Goal: Task Accomplishment & Management: Manage account settings

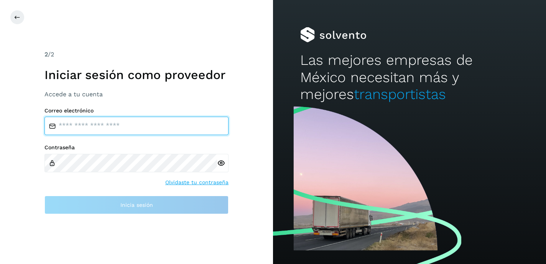
click at [68, 127] on input "email" at bounding box center [136, 126] width 184 height 18
type input "**********"
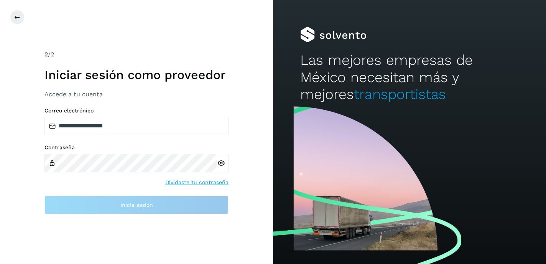
click at [187, 183] on link "Olvidaste tu contraseña" at bounding box center [196, 182] width 63 height 8
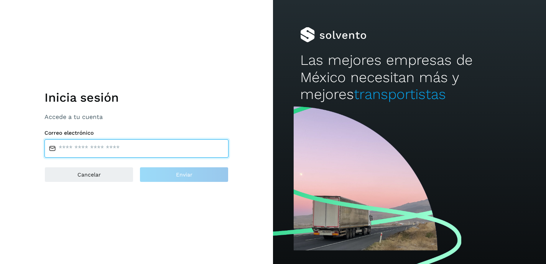
click at [89, 150] on input "email" at bounding box center [136, 148] width 184 height 18
type input "**********"
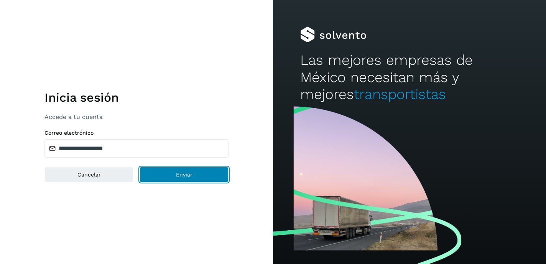
click at [179, 177] on span "Enviar" at bounding box center [184, 174] width 16 height 5
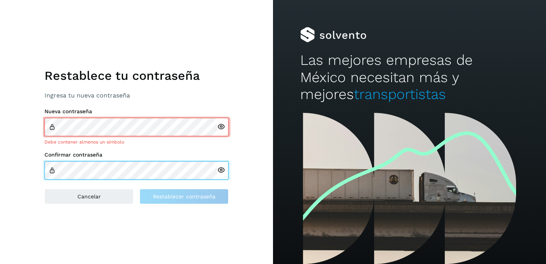
click at [84, 160] on div "Confirmar contraseña" at bounding box center [136, 166] width 184 height 28
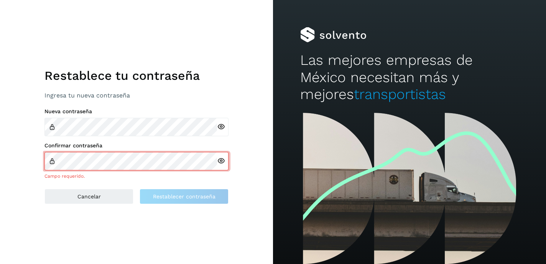
click at [221, 126] on div at bounding box center [223, 127] width 12 height 18
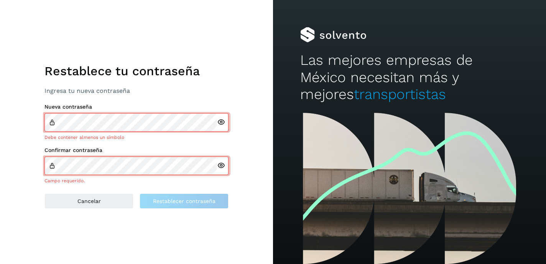
click at [221, 122] on icon at bounding box center [221, 122] width 8 height 8
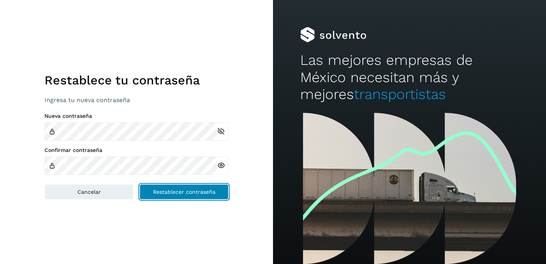
click at [171, 189] on span "Restablecer contraseña" at bounding box center [184, 191] width 63 height 5
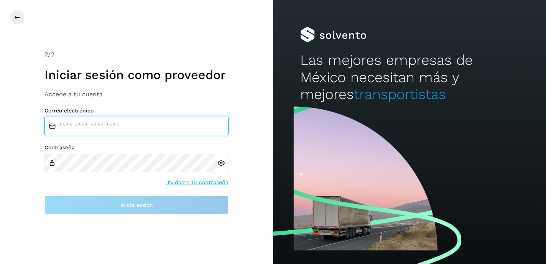
click at [89, 127] on input "email" at bounding box center [136, 126] width 184 height 18
type input "**********"
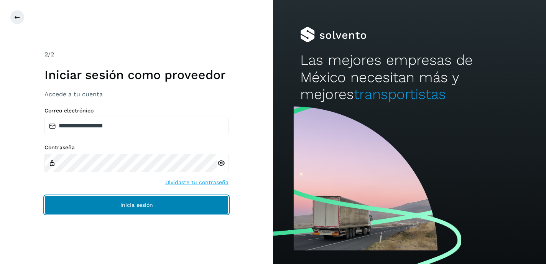
click at [125, 208] on button "Inicia sesión" at bounding box center [136, 205] width 184 height 18
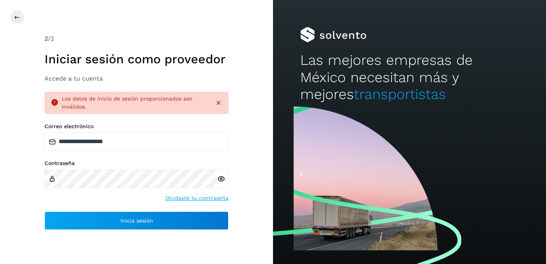
click at [222, 179] on icon at bounding box center [221, 179] width 8 height 8
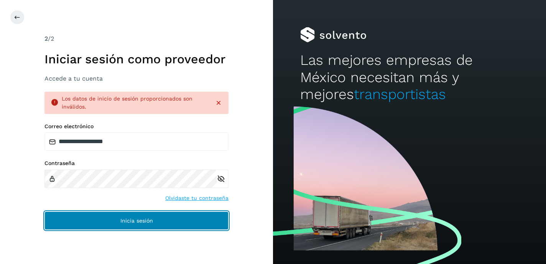
click at [140, 221] on span "Inicia sesión" at bounding box center [136, 220] width 33 height 5
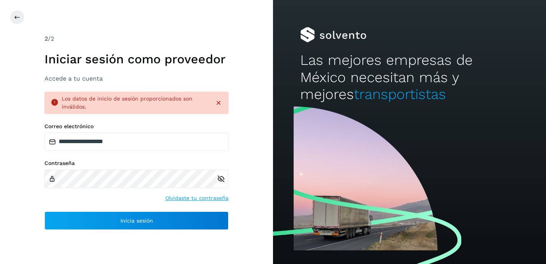
click at [219, 101] on icon at bounding box center [219, 103] width 8 height 8
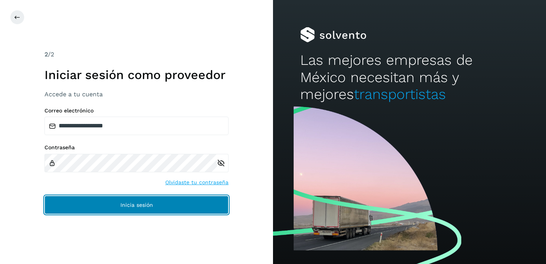
click at [156, 206] on button "Inicia sesión" at bounding box center [136, 205] width 184 height 18
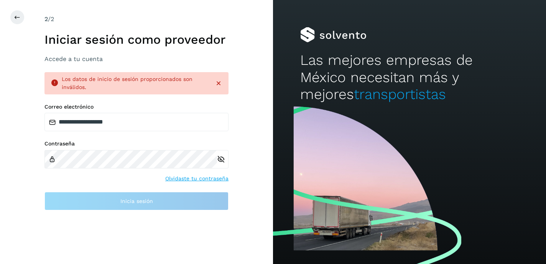
click at [187, 178] on link "Olvidaste tu contraseña" at bounding box center [196, 179] width 63 height 8
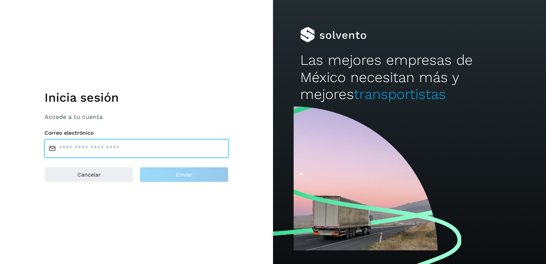
click at [92, 149] on input "email" at bounding box center [136, 148] width 184 height 18
type input "**********"
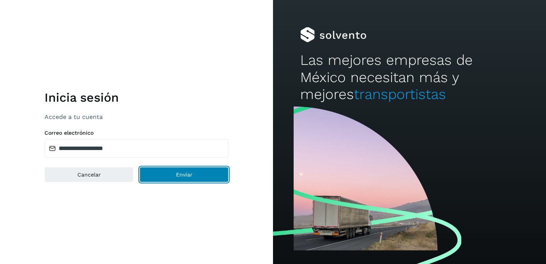
click at [180, 175] on span "Enviar" at bounding box center [184, 174] width 16 height 5
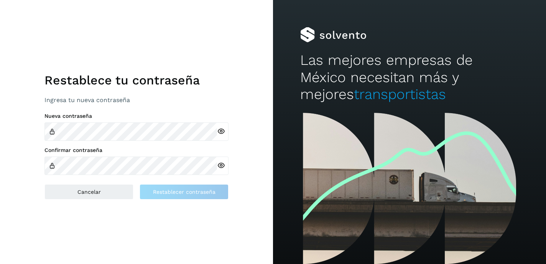
click at [220, 129] on icon at bounding box center [221, 131] width 8 height 8
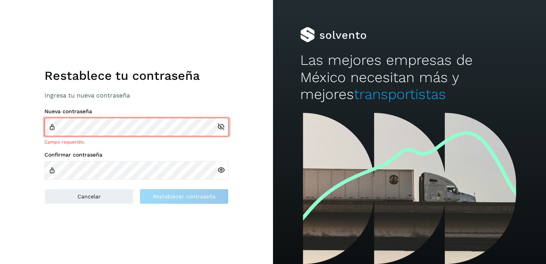
click at [221, 128] on icon at bounding box center [221, 127] width 8 height 8
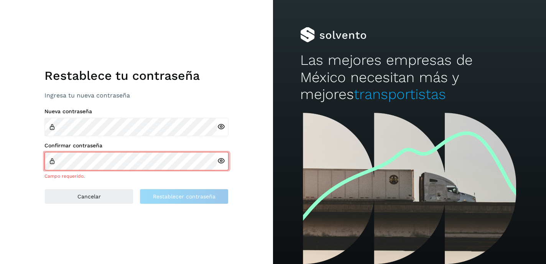
click at [221, 130] on icon at bounding box center [221, 127] width 8 height 8
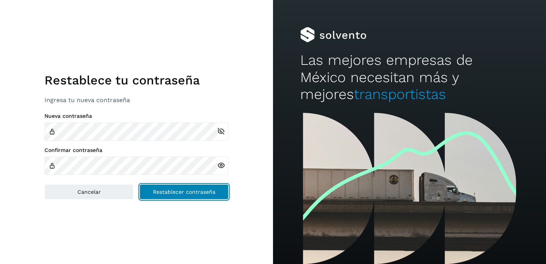
click at [174, 193] on span "Restablecer contraseña" at bounding box center [184, 191] width 63 height 5
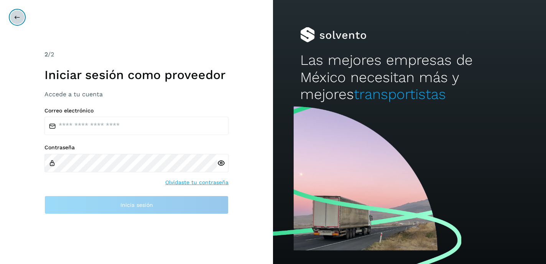
click at [18, 17] on icon at bounding box center [17, 17] width 6 height 6
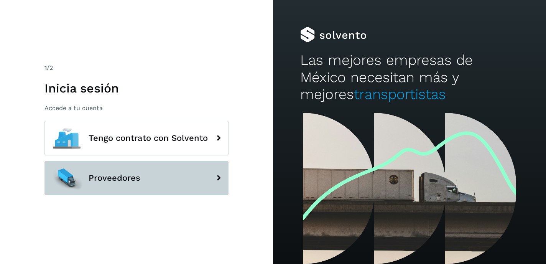
click at [168, 183] on button "Proveedores" at bounding box center [136, 178] width 184 height 35
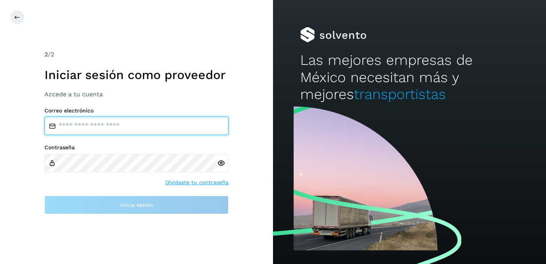
click at [101, 120] on input "email" at bounding box center [136, 126] width 184 height 18
type input "**********"
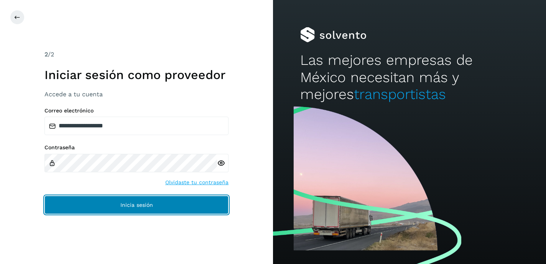
click at [123, 204] on span "Inicia sesión" at bounding box center [136, 204] width 33 height 5
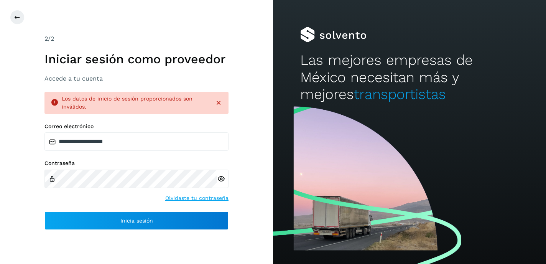
click at [220, 104] on icon at bounding box center [219, 103] width 8 height 8
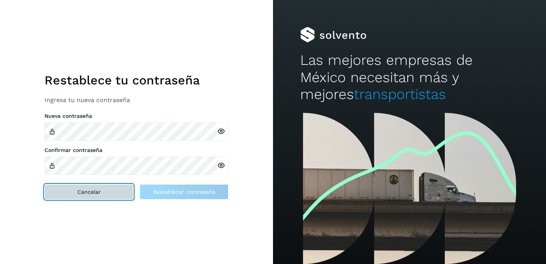
click at [114, 191] on button "Cancelar" at bounding box center [88, 191] width 89 height 15
click at [106, 192] on button "Cancelar" at bounding box center [88, 191] width 89 height 15
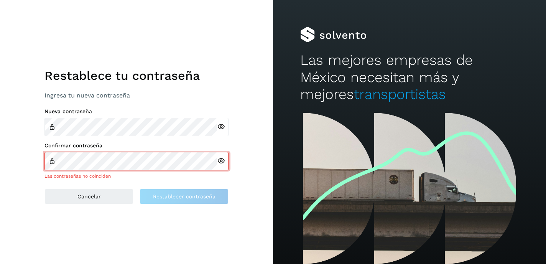
click at [222, 126] on icon at bounding box center [221, 127] width 8 height 8
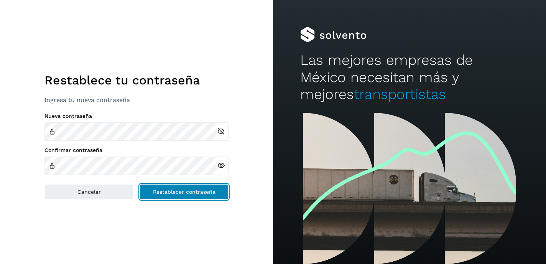
click at [183, 194] on span "Restablecer contraseña" at bounding box center [184, 191] width 63 height 5
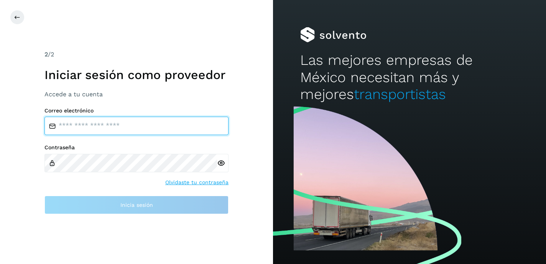
click at [82, 128] on input "email" at bounding box center [136, 126] width 184 height 18
type input "**********"
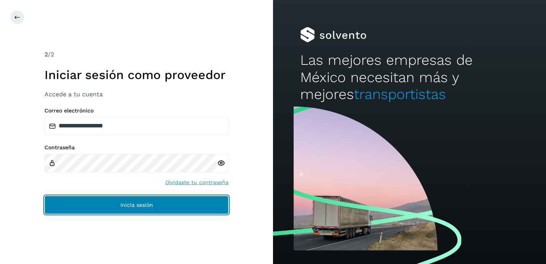
click at [127, 204] on span "Inicia sesión" at bounding box center [136, 204] width 33 height 5
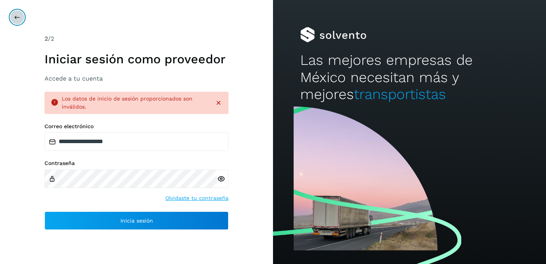
click at [16, 16] on icon at bounding box center [17, 17] width 6 height 6
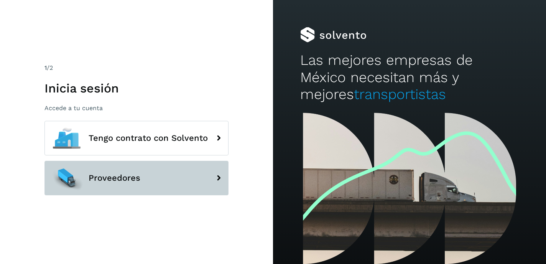
click at [187, 181] on button "Proveedores" at bounding box center [136, 178] width 184 height 35
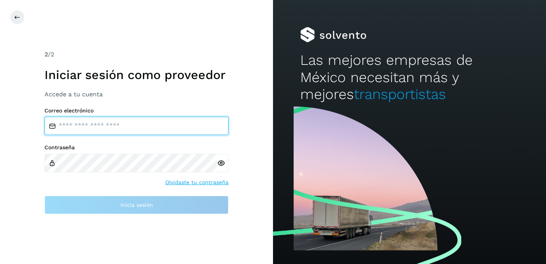
click at [135, 127] on input "email" at bounding box center [136, 126] width 184 height 18
type input "**********"
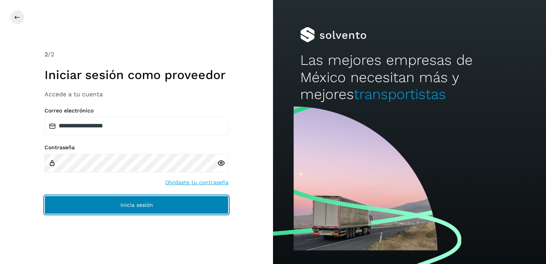
click at [142, 204] on span "Inicia sesión" at bounding box center [136, 204] width 33 height 5
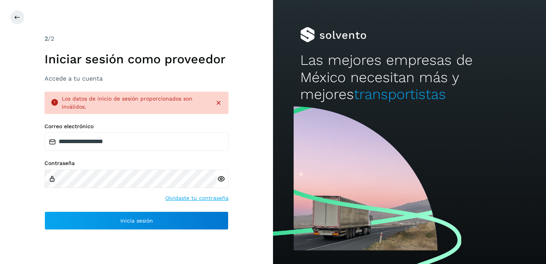
click at [219, 103] on icon at bounding box center [219, 103] width 8 height 8
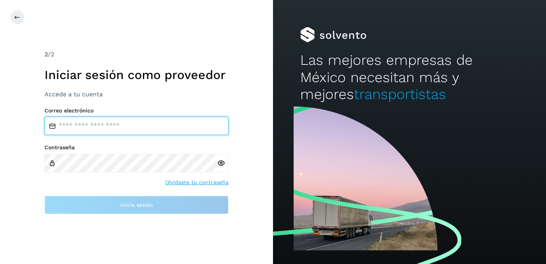
click at [93, 126] on input "email" at bounding box center [136, 126] width 184 height 18
type input "**********"
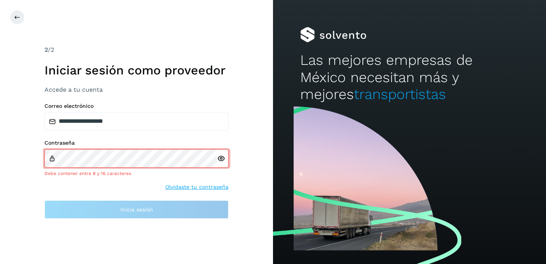
click at [221, 163] on div at bounding box center [223, 158] width 12 height 18
click at [221, 158] on icon at bounding box center [221, 159] width 8 height 8
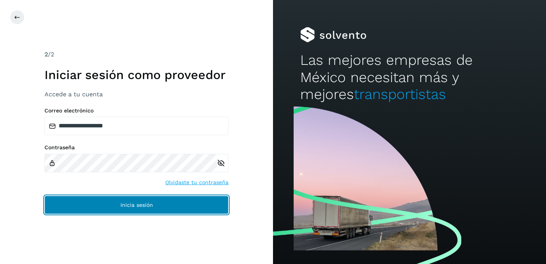
click at [129, 205] on span "Inicia sesión" at bounding box center [136, 204] width 33 height 5
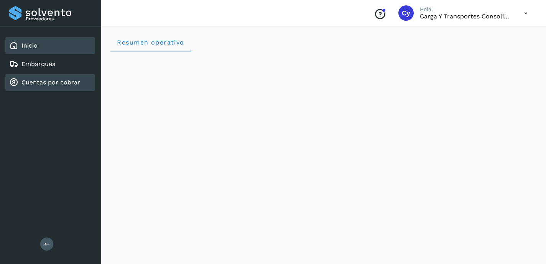
click at [47, 83] on link "Cuentas por cobrar" at bounding box center [50, 82] width 59 height 7
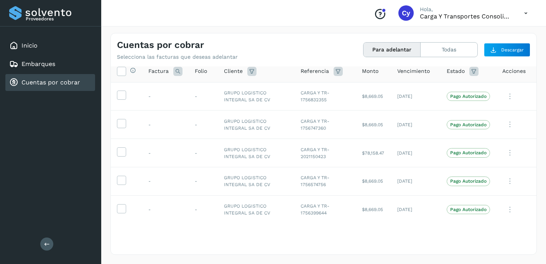
scroll to position [7, 0]
click at [121, 71] on icon at bounding box center [121, 70] width 8 height 8
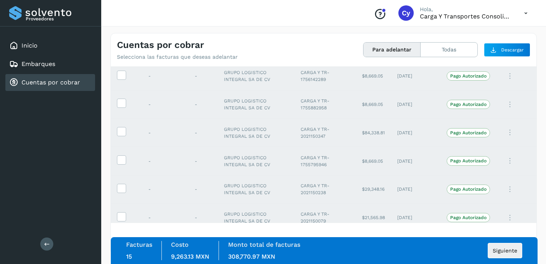
scroll to position [290, 0]
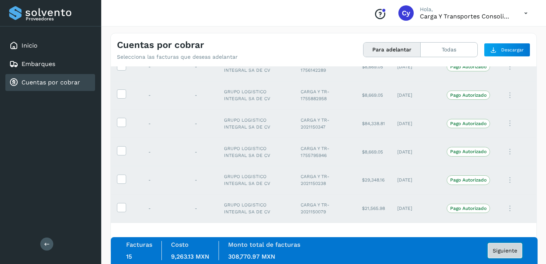
click at [502, 254] on button "Siguiente" at bounding box center [505, 250] width 35 height 15
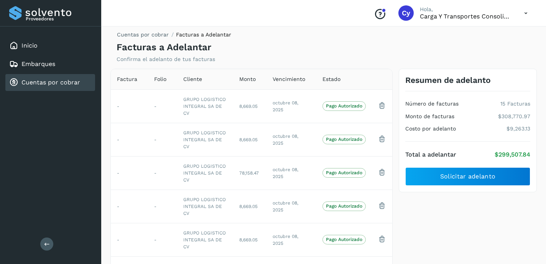
scroll to position [2, 0]
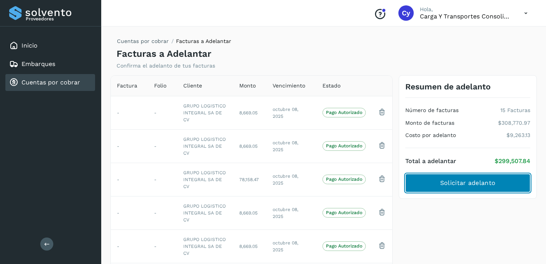
click at [473, 183] on span "Solicitar adelanto" at bounding box center [467, 183] width 55 height 8
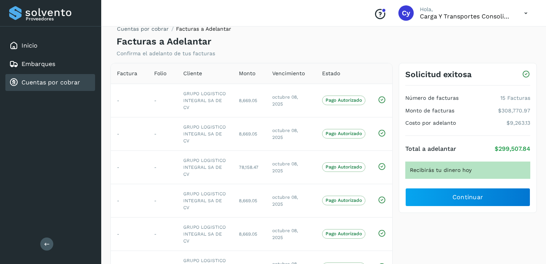
scroll to position [0, 0]
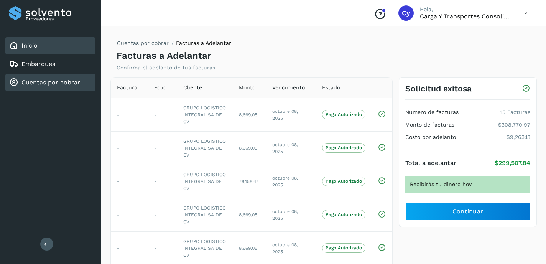
click at [51, 48] on div "Inicio" at bounding box center [50, 45] width 90 height 17
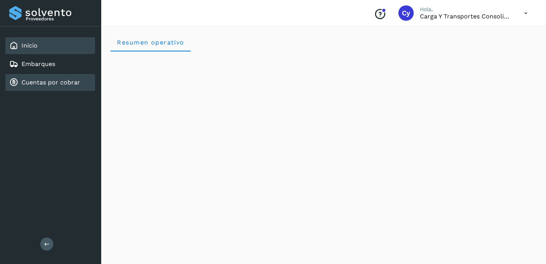
click at [75, 84] on link "Cuentas por cobrar" at bounding box center [50, 82] width 59 height 7
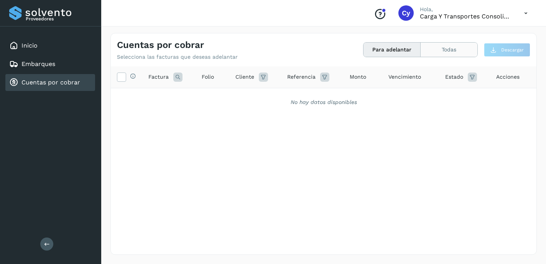
click at [446, 52] on button "Todas" at bounding box center [449, 50] width 57 height 14
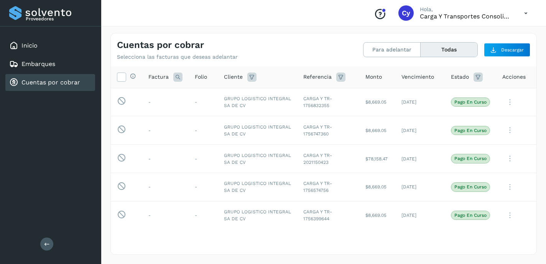
click at [527, 13] on icon at bounding box center [526, 13] width 16 height 16
click at [472, 35] on div "Cerrar sesión" at bounding box center [487, 34] width 91 height 15
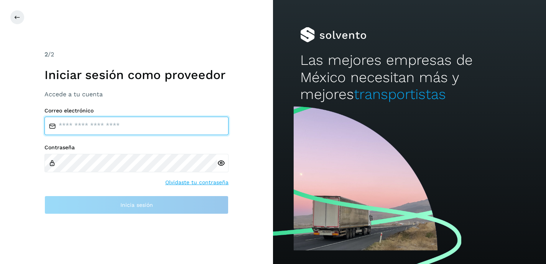
click at [115, 128] on input "email" at bounding box center [136, 126] width 184 height 18
type input "**********"
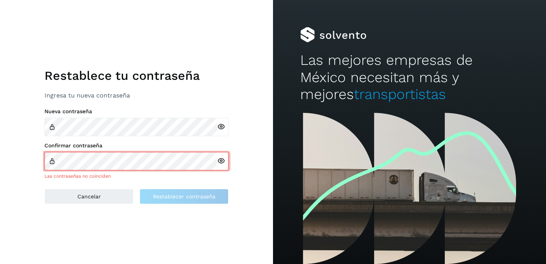
click at [221, 127] on icon at bounding box center [221, 127] width 8 height 8
click at [221, 161] on icon at bounding box center [221, 161] width 8 height 8
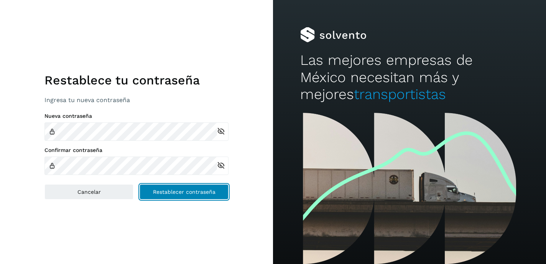
click at [186, 192] on span "Restablecer contraseña" at bounding box center [184, 191] width 63 height 5
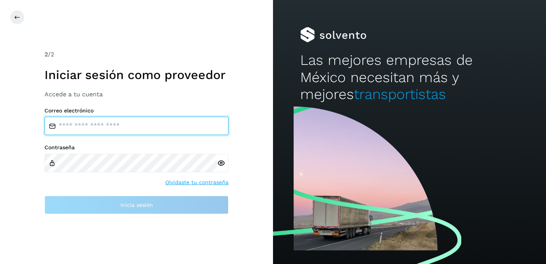
click at [119, 127] on input "email" at bounding box center [136, 126] width 184 height 18
type input "**********"
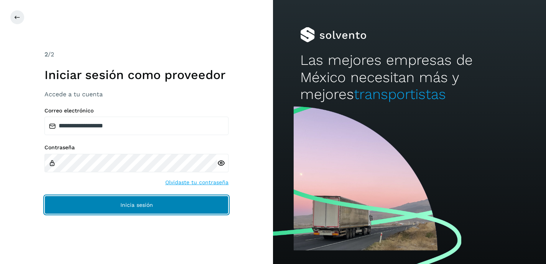
click at [138, 206] on span "Inicia sesión" at bounding box center [136, 204] width 33 height 5
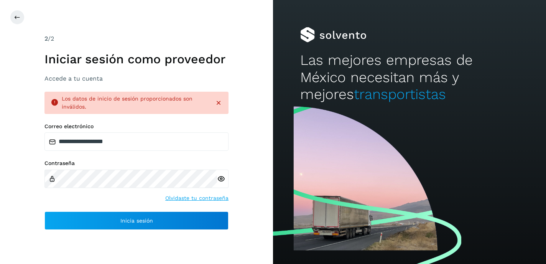
click at [221, 178] on icon at bounding box center [221, 179] width 8 height 8
click at [219, 101] on icon at bounding box center [219, 103] width 8 height 8
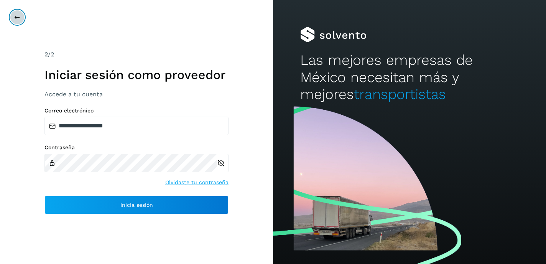
click at [18, 18] on icon at bounding box center [17, 17] width 6 height 6
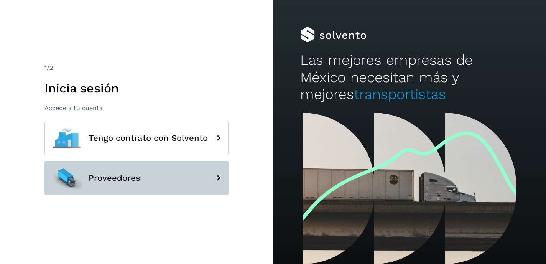
click at [166, 184] on button "Proveedores" at bounding box center [136, 178] width 184 height 35
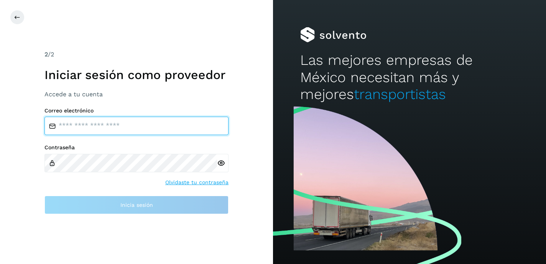
click at [168, 128] on input "email" at bounding box center [136, 126] width 184 height 18
type input "**********"
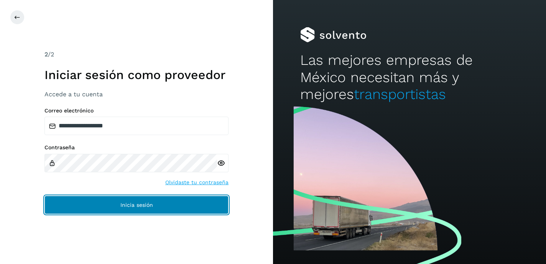
click at [137, 205] on span "Inicia sesión" at bounding box center [136, 204] width 33 height 5
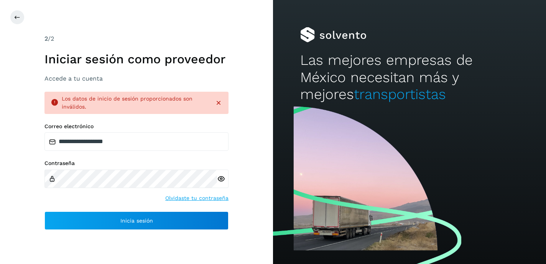
click at [221, 178] on icon at bounding box center [221, 179] width 8 height 8
click at [241, 199] on div "**********" at bounding box center [136, 132] width 273 height 264
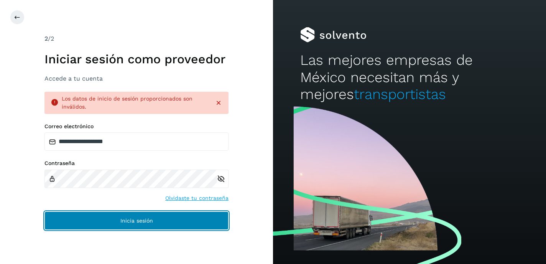
click at [138, 224] on button "Inicia sesión" at bounding box center [136, 220] width 184 height 18
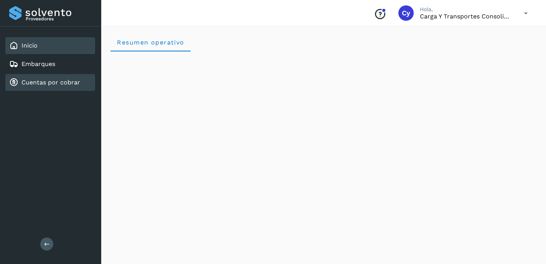
click at [52, 80] on link "Cuentas por cobrar" at bounding box center [50, 82] width 59 height 7
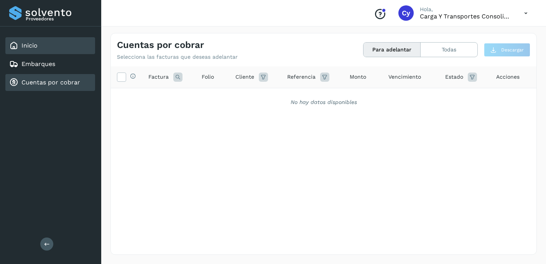
click at [46, 44] on div "Inicio" at bounding box center [50, 45] width 90 height 17
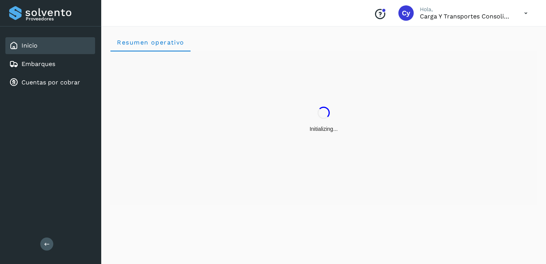
click at [526, 13] on icon at bounding box center [526, 13] width 16 height 16
click at [478, 35] on div "Cerrar sesión" at bounding box center [487, 34] width 91 height 15
